Goal: Check status: Check status

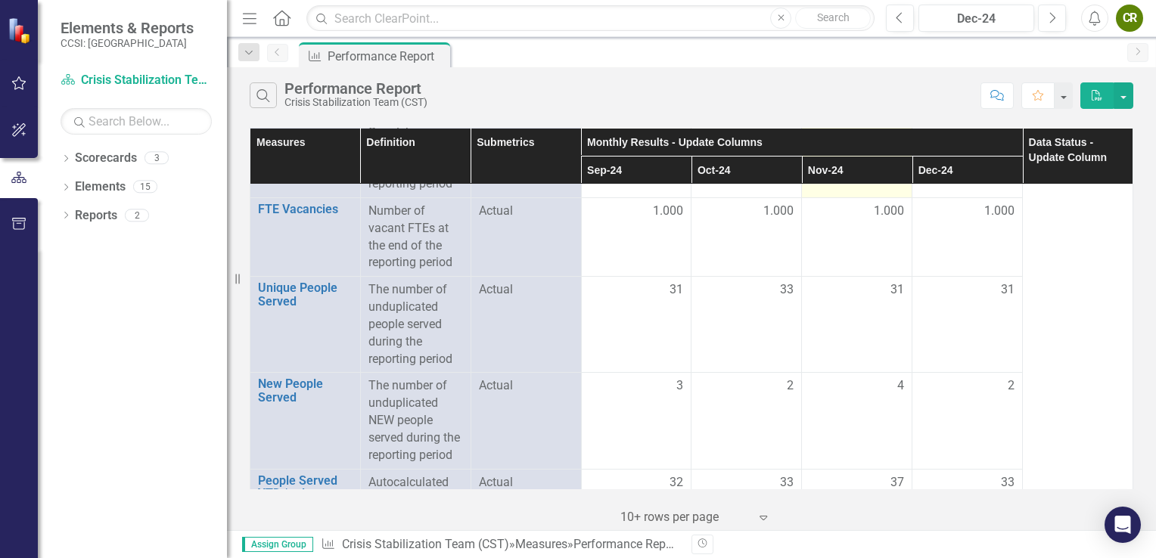
scroll to position [887, 0]
click at [1052, 18] on icon "Next" at bounding box center [1052, 18] width 8 height 14
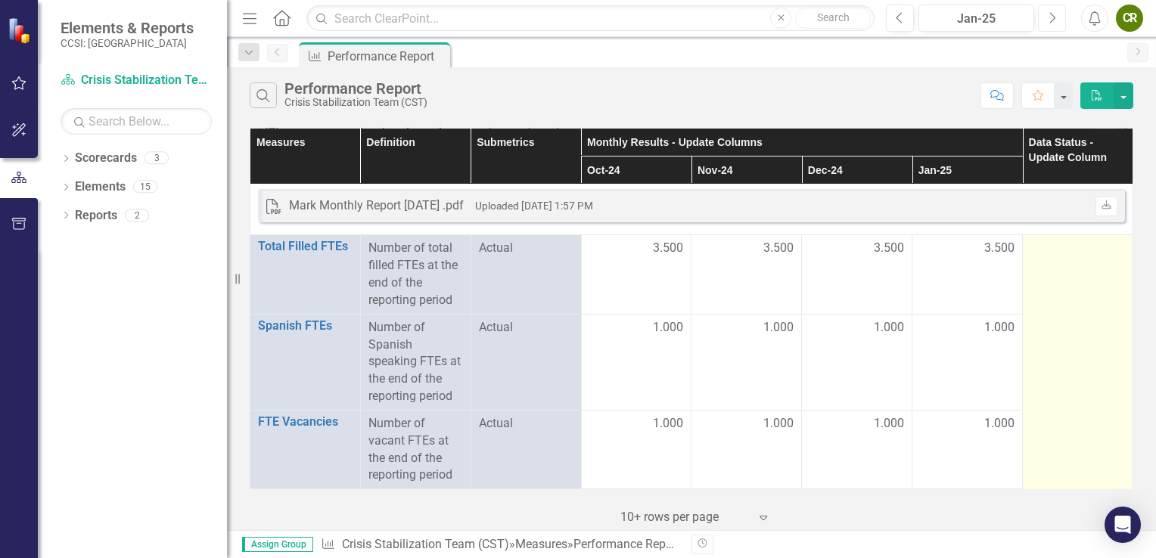
scroll to position [673, 0]
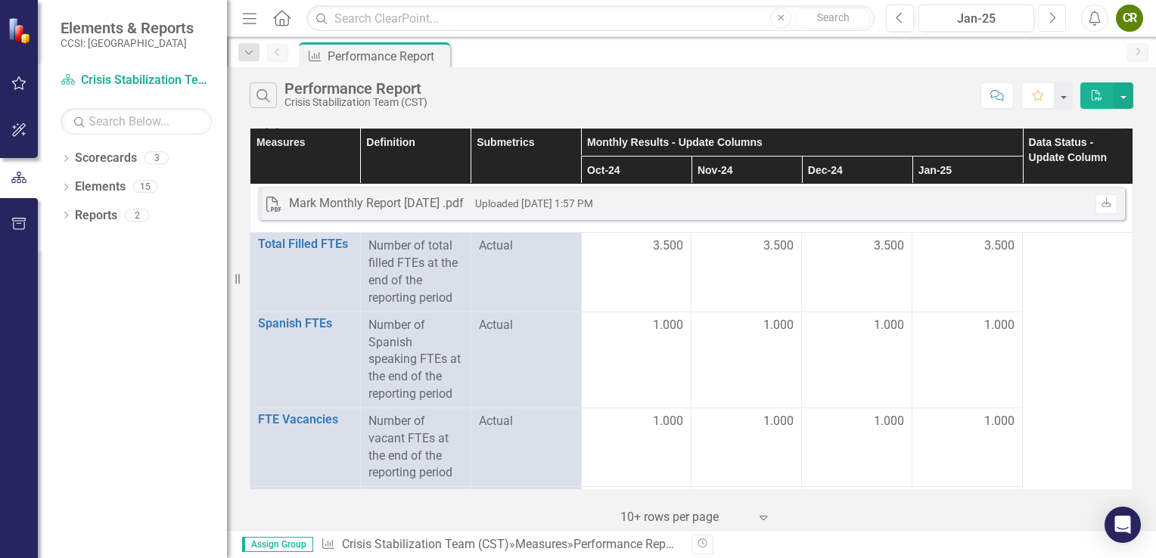
click at [1053, 22] on icon "Next" at bounding box center [1052, 18] width 8 height 14
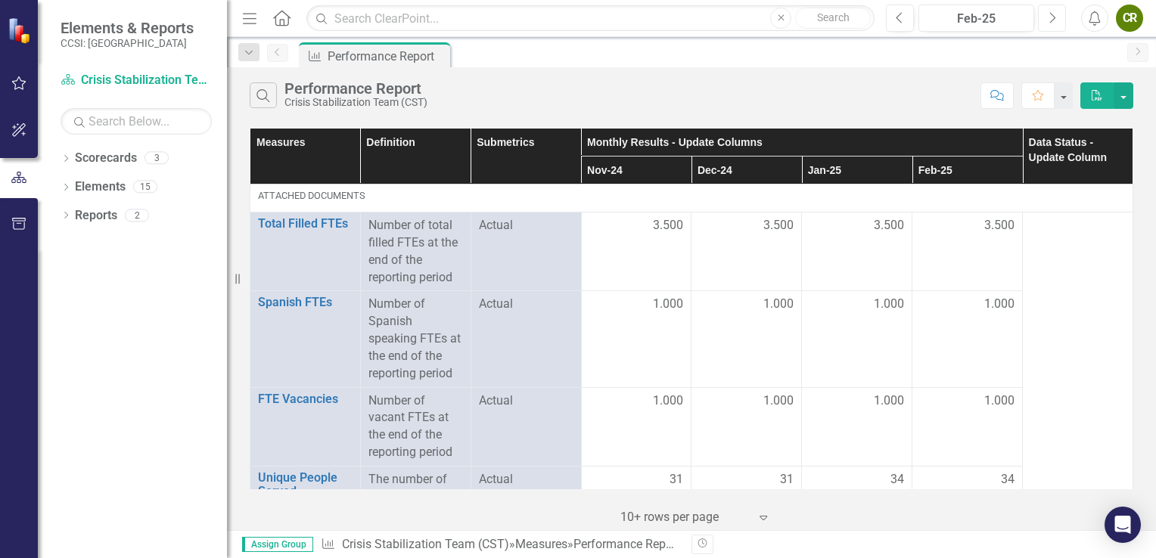
click at [1053, 22] on icon "Next" at bounding box center [1052, 18] width 8 height 14
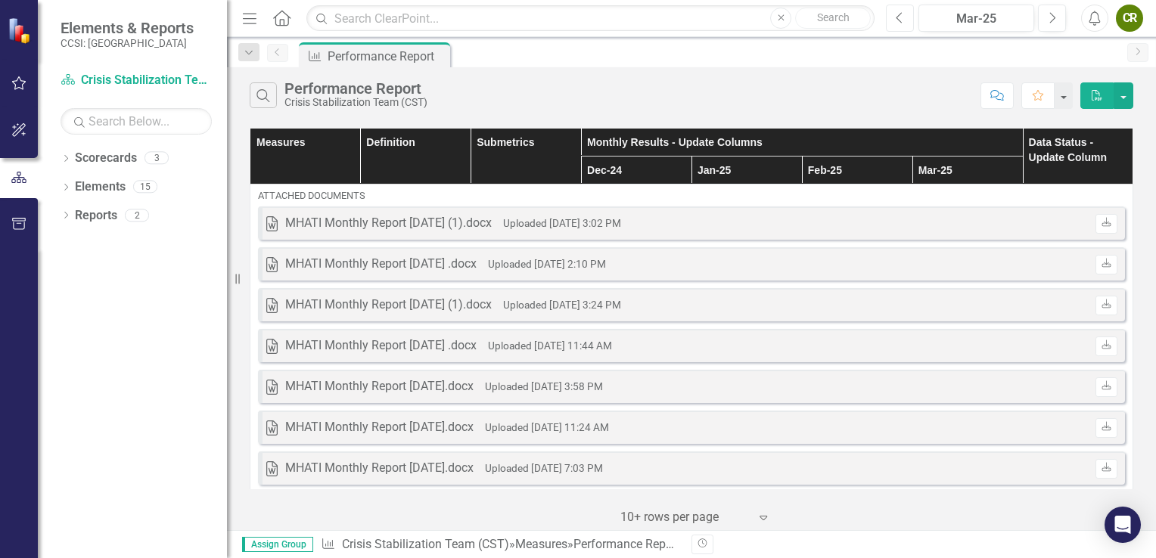
click at [897, 17] on icon "Previous" at bounding box center [900, 18] width 8 height 14
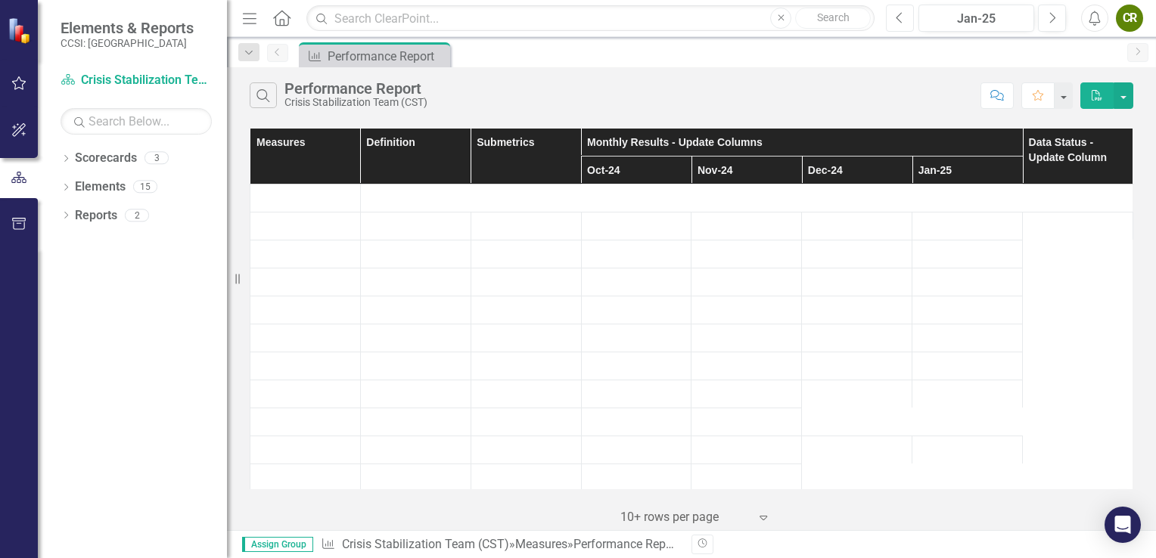
click at [897, 17] on icon "Previous" at bounding box center [900, 18] width 8 height 14
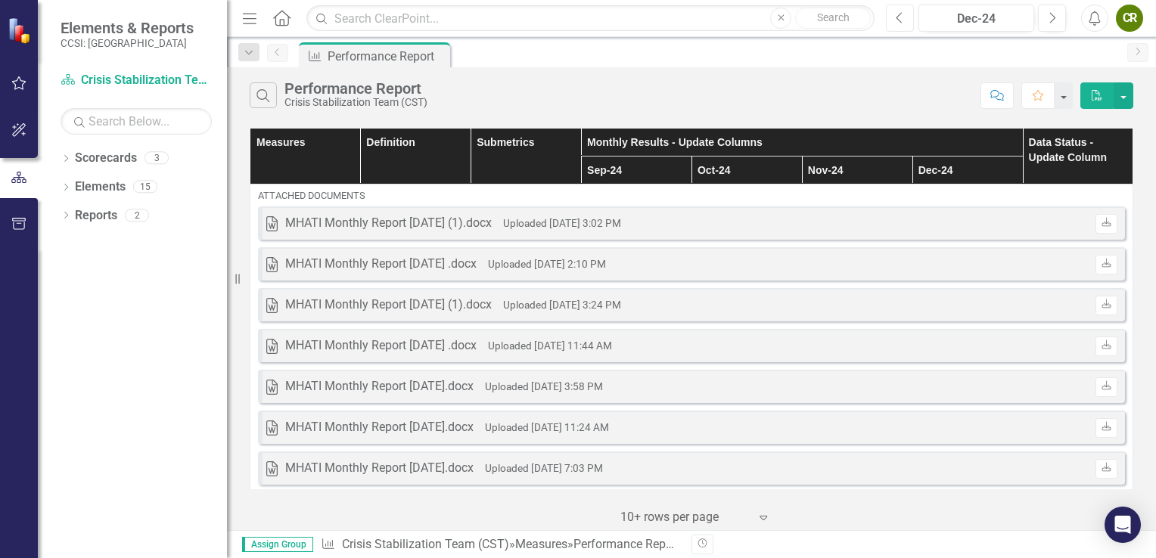
click at [899, 14] on icon "Previous" at bounding box center [900, 18] width 8 height 14
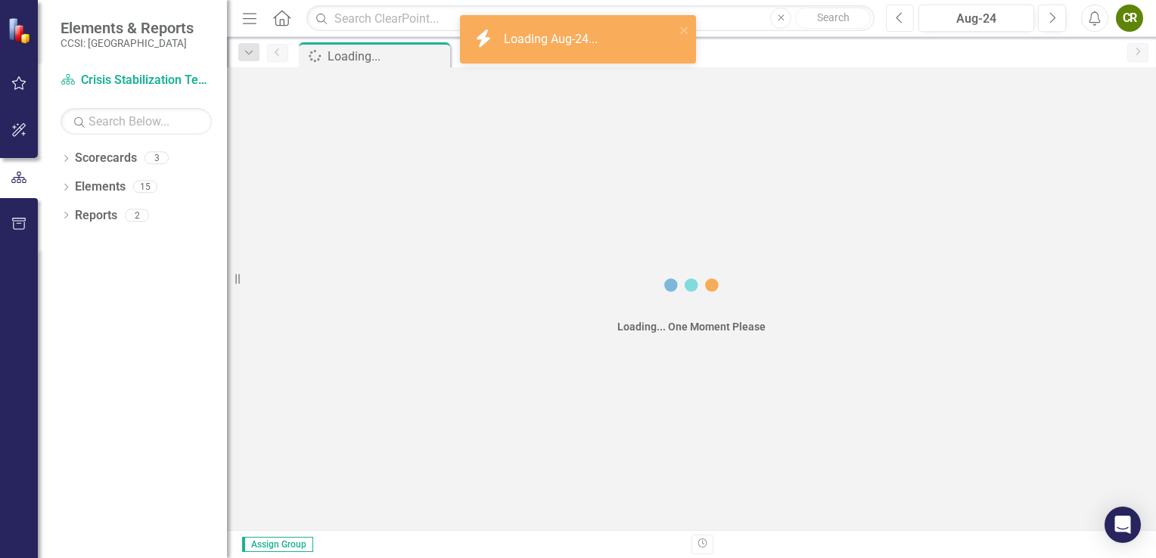
click at [899, 14] on icon "Previous" at bounding box center [900, 18] width 8 height 14
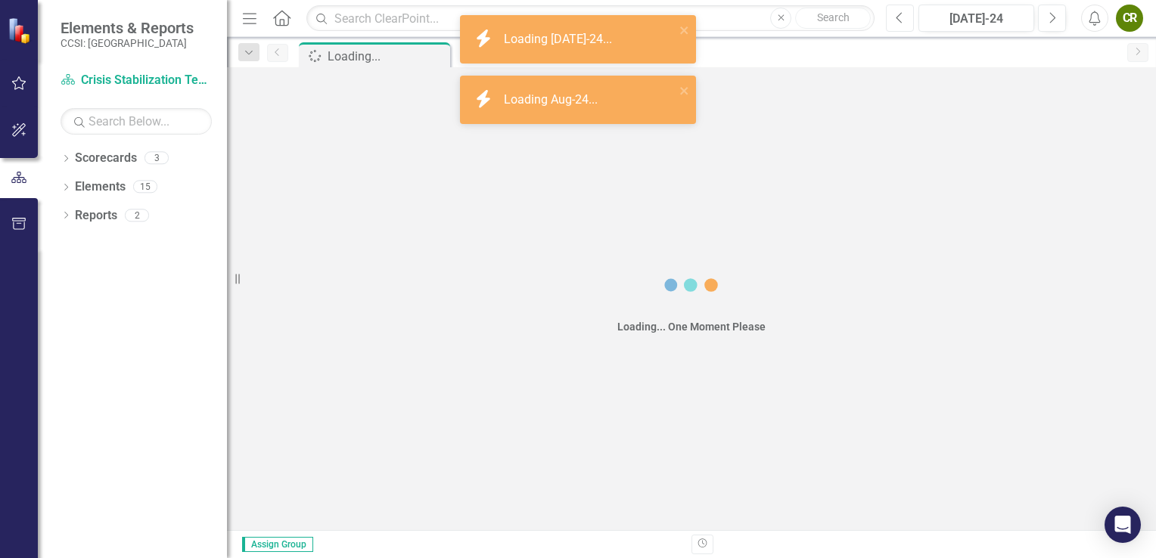
click at [899, 14] on icon "Previous" at bounding box center [900, 18] width 8 height 14
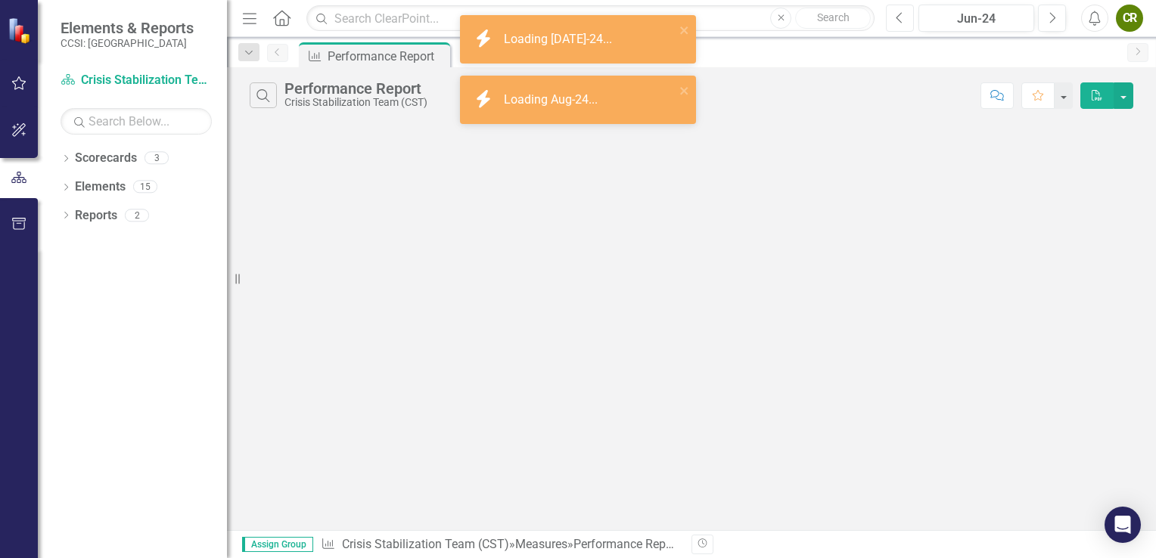
click at [899, 14] on icon "Previous" at bounding box center [900, 18] width 8 height 14
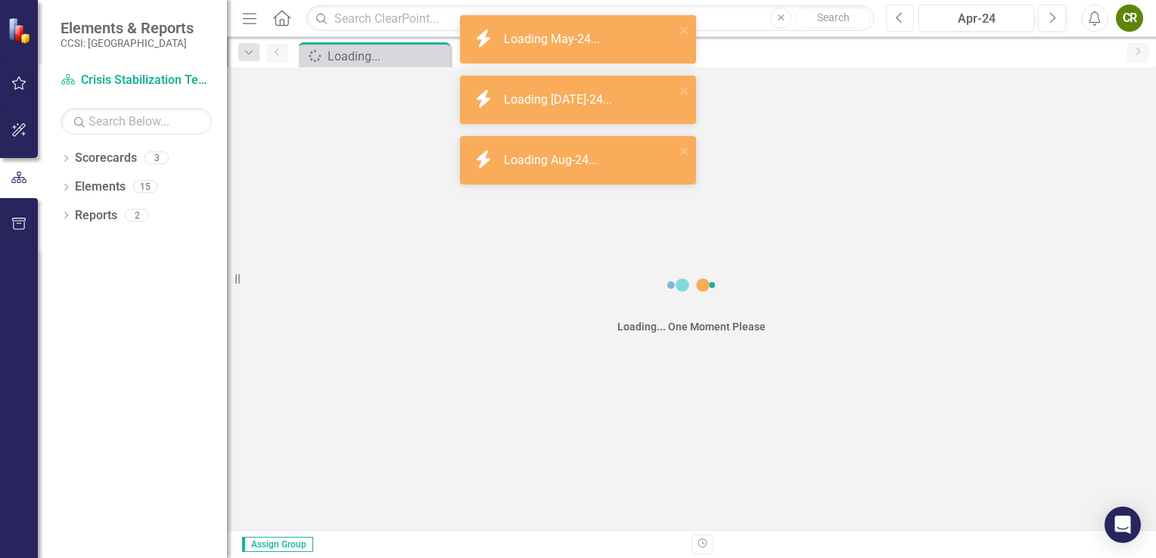
click at [899, 14] on icon "Previous" at bounding box center [900, 18] width 8 height 14
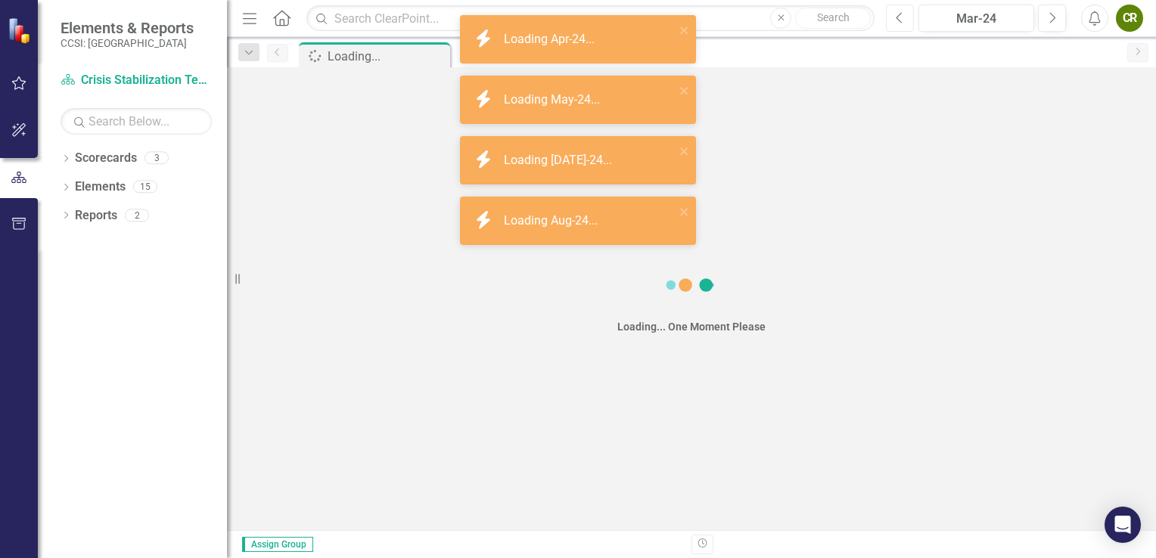
click at [899, 14] on icon "Previous" at bounding box center [900, 18] width 8 height 14
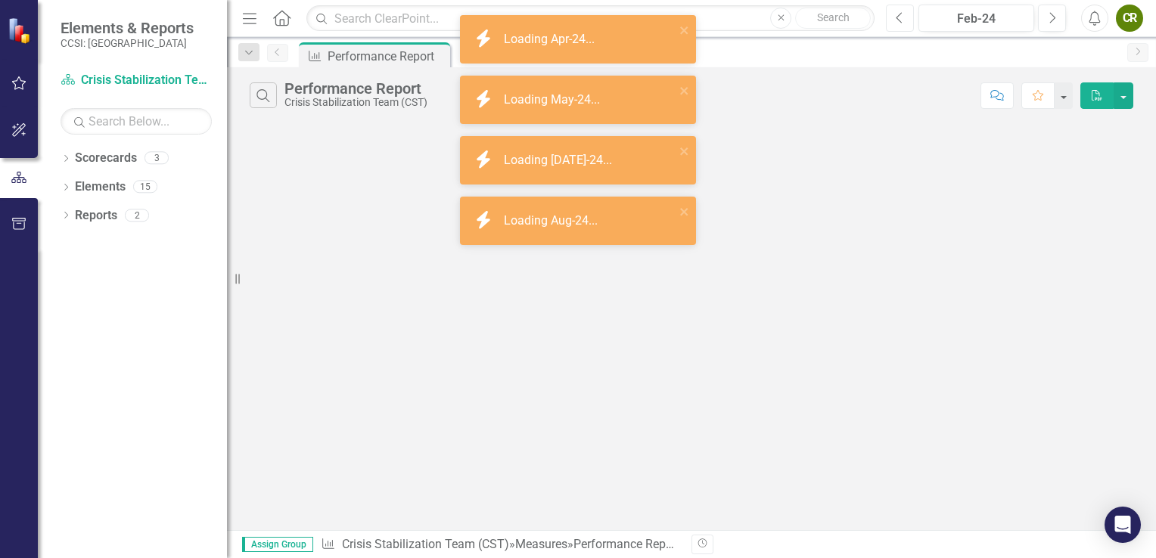
click at [899, 14] on icon "Previous" at bounding box center [900, 18] width 8 height 14
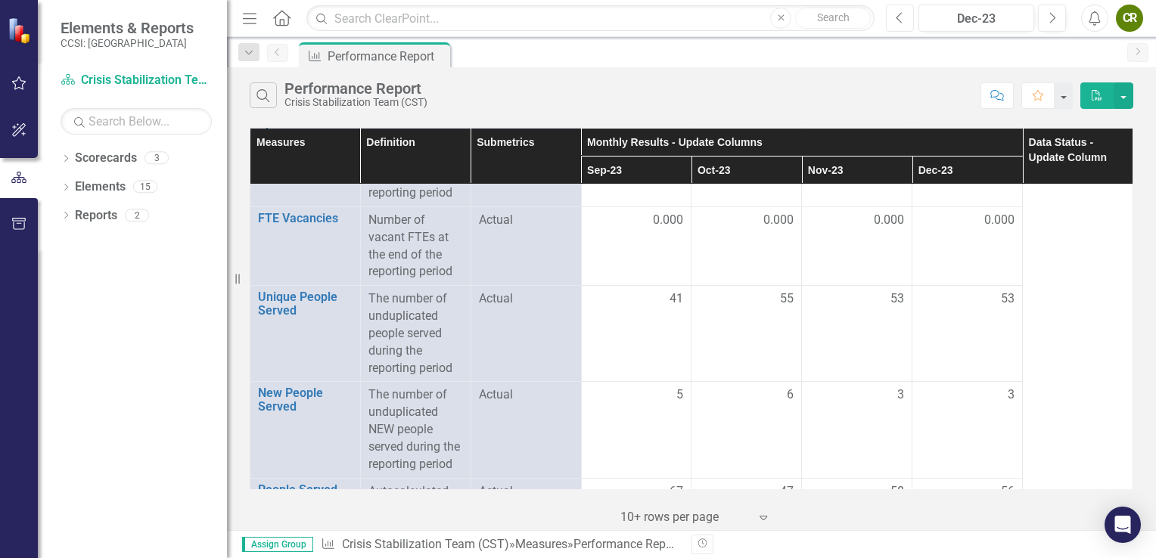
scroll to position [875, 0]
click at [1051, 23] on icon "Next" at bounding box center [1052, 18] width 8 height 14
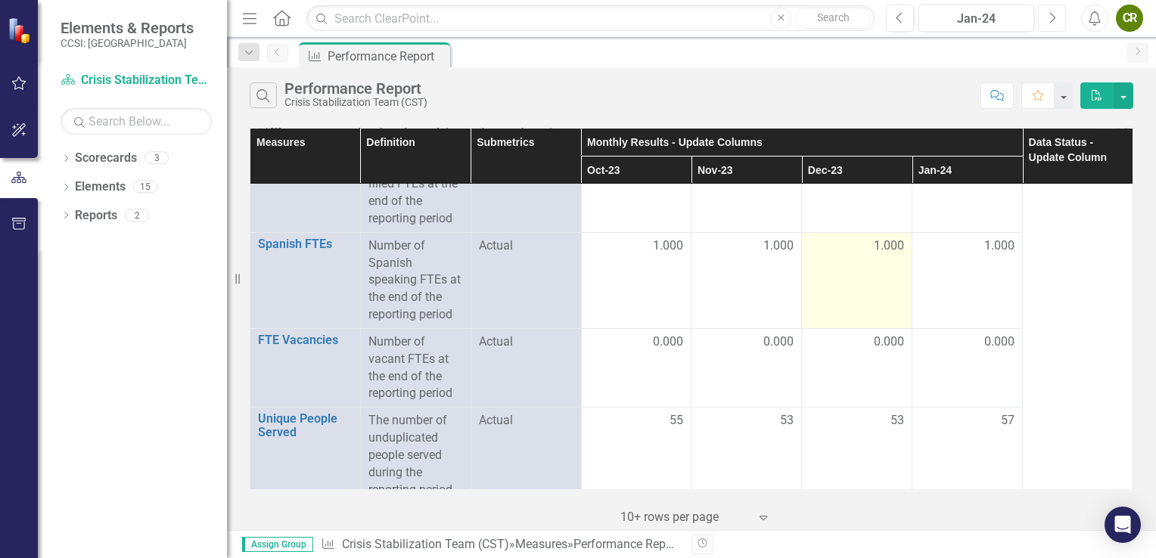
scroll to position [754, 0]
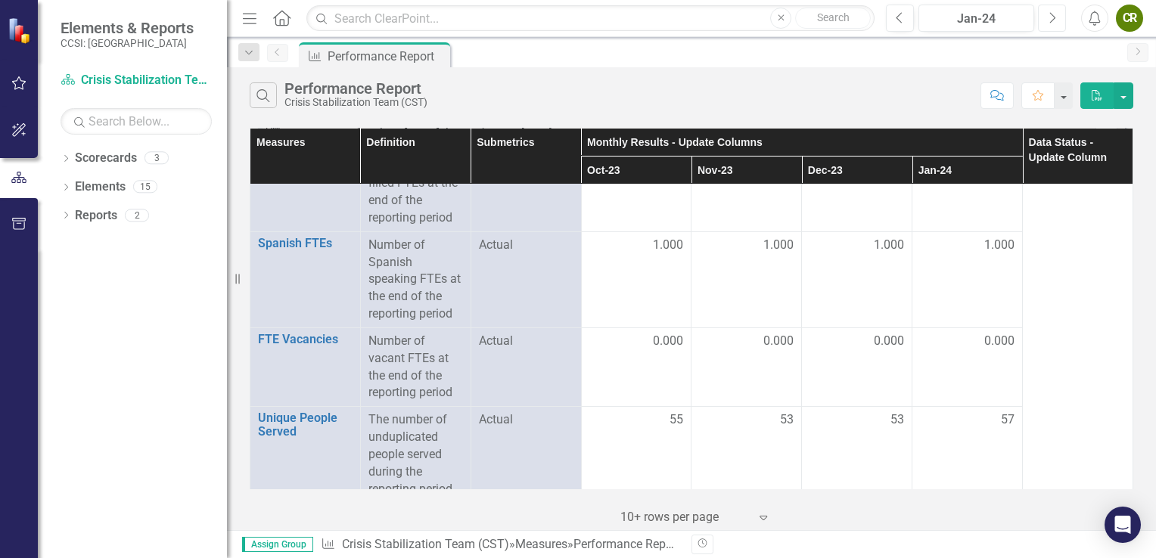
click at [1052, 17] on icon "Next" at bounding box center [1052, 18] width 8 height 14
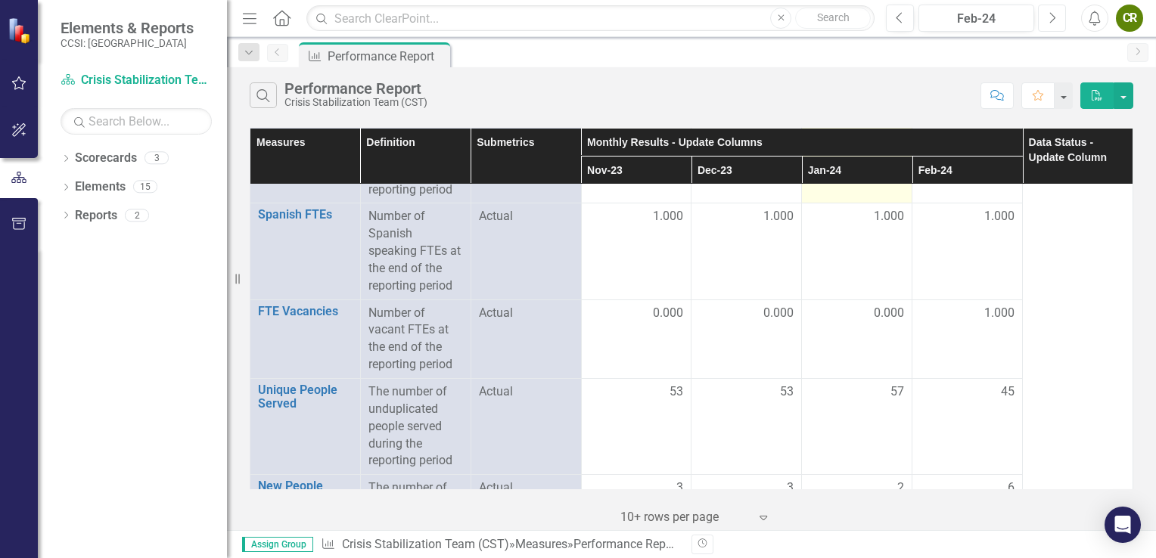
scroll to position [100, 0]
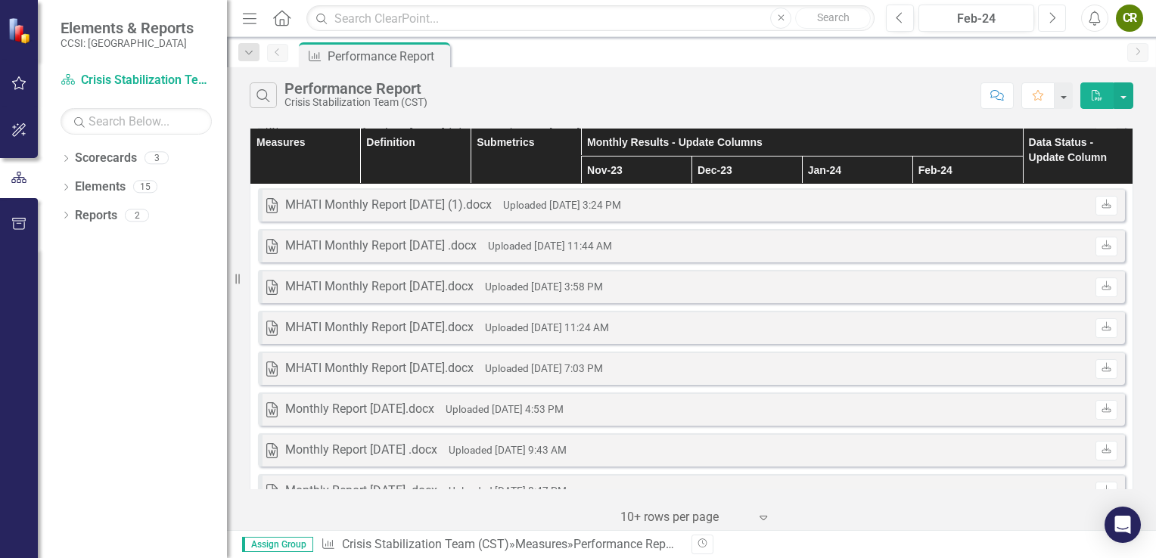
click at [1049, 19] on icon "Next" at bounding box center [1052, 18] width 8 height 14
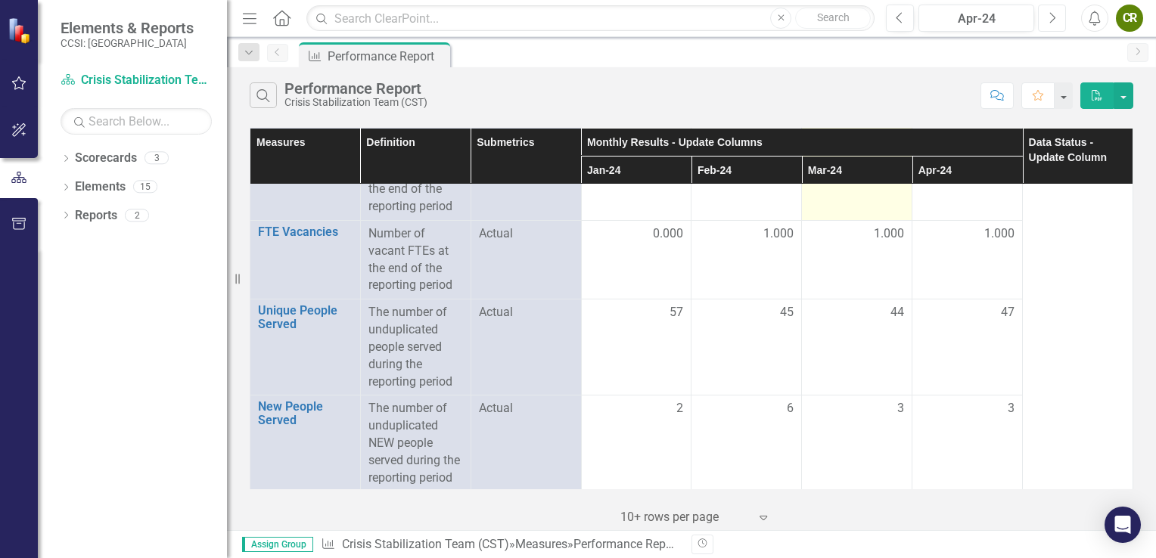
scroll to position [861, 0]
click at [1038, 5] on button "Next" at bounding box center [1052, 18] width 28 height 27
